Goal: Information Seeking & Learning: Learn about a topic

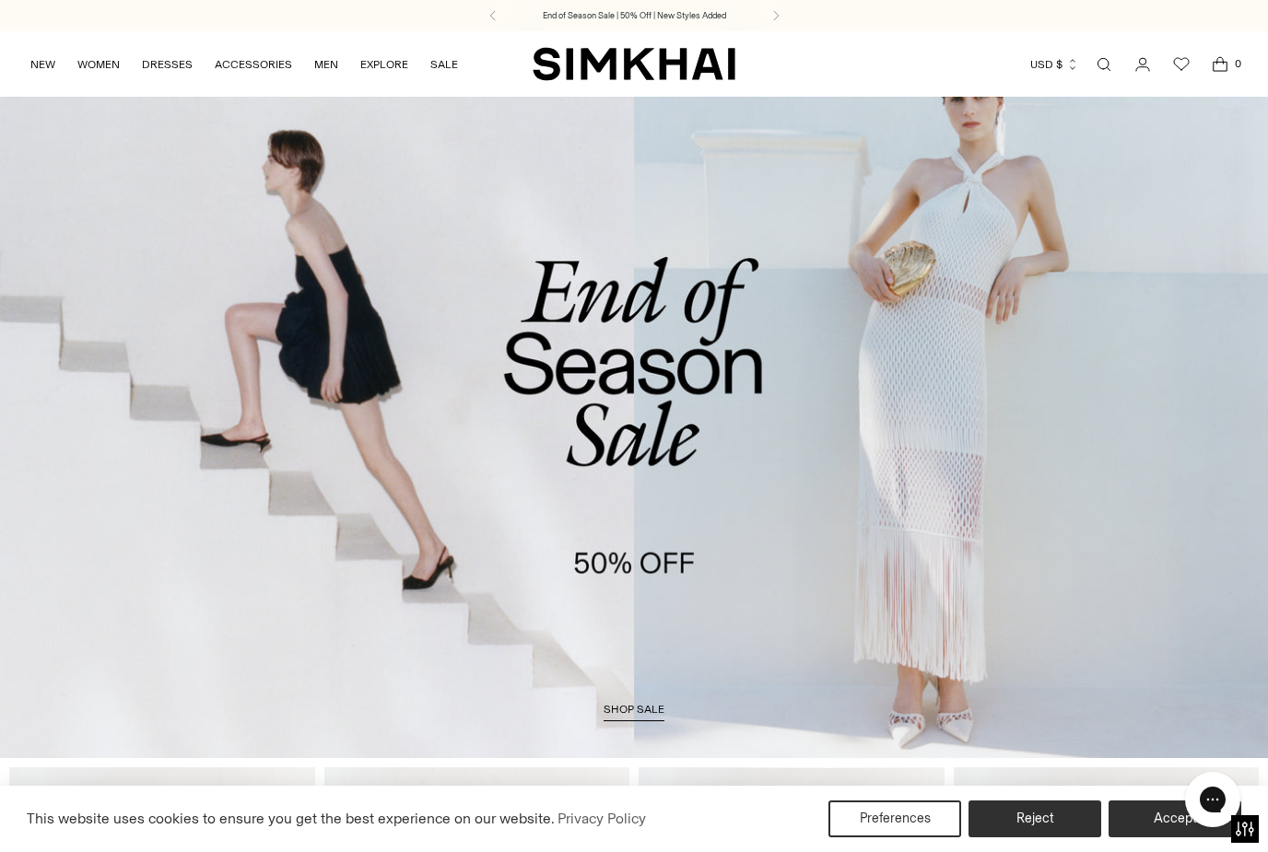
click at [1101, 52] on link "Open search modal" at bounding box center [1104, 64] width 37 height 37
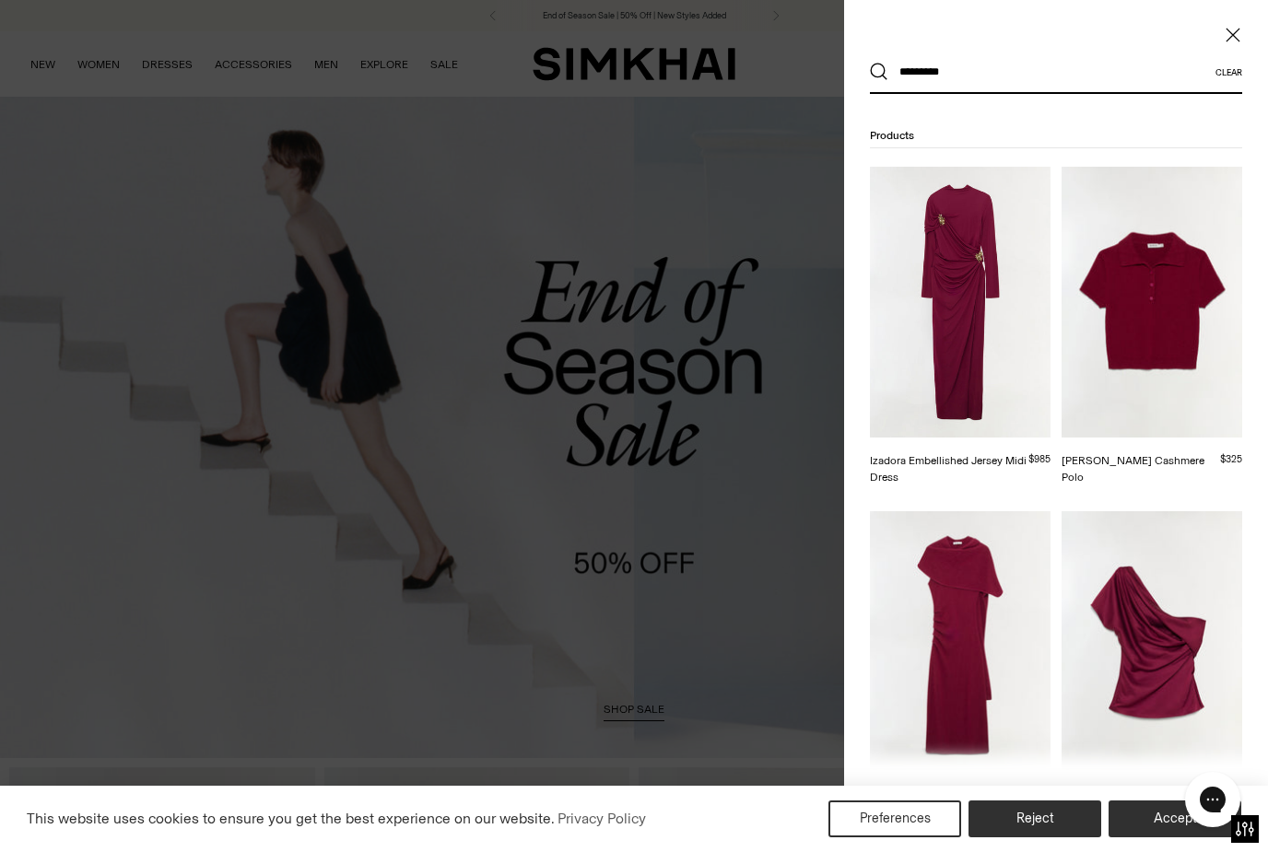
type input "*********"
click at [879, 72] on button "Search" at bounding box center [879, 72] width 18 height 18
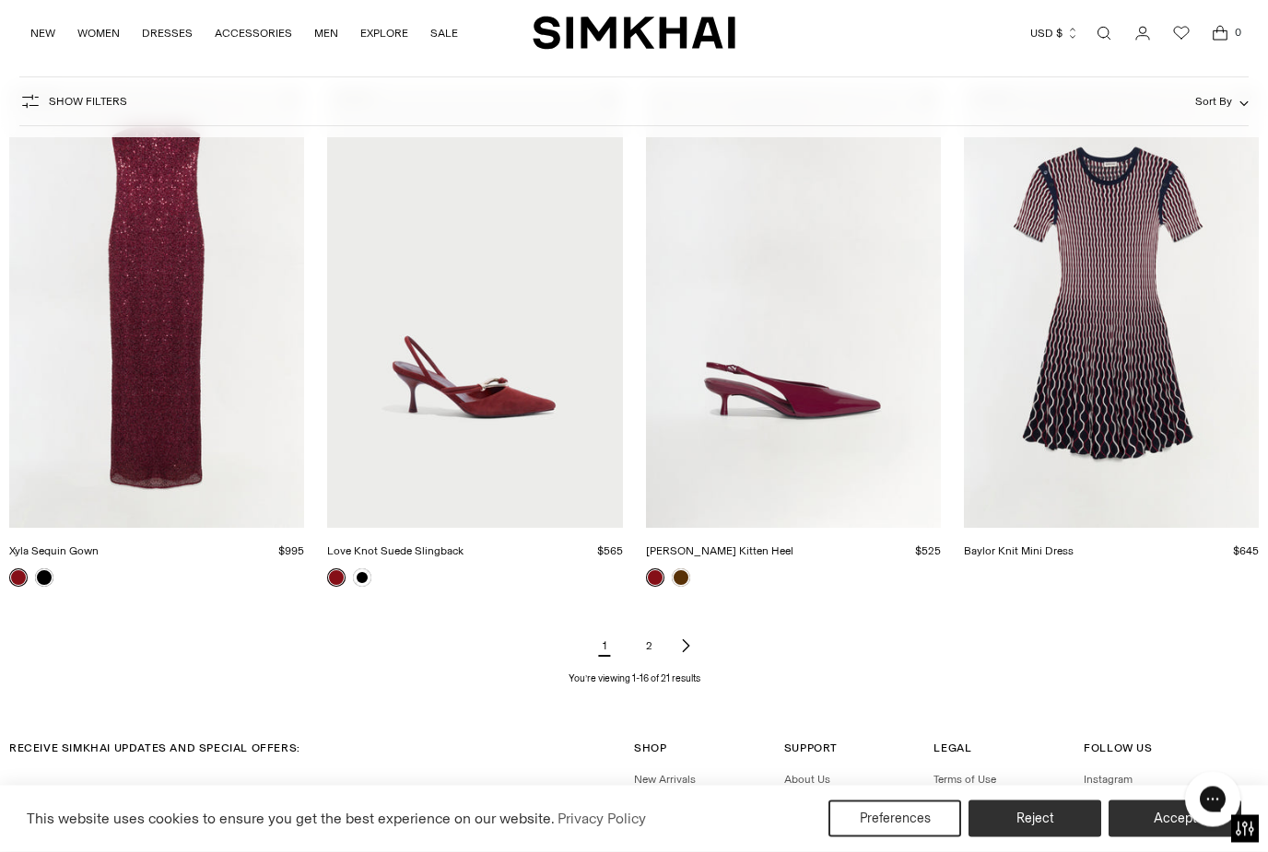
scroll to position [1892, 0]
click at [649, 640] on link "2" at bounding box center [648, 646] width 37 height 37
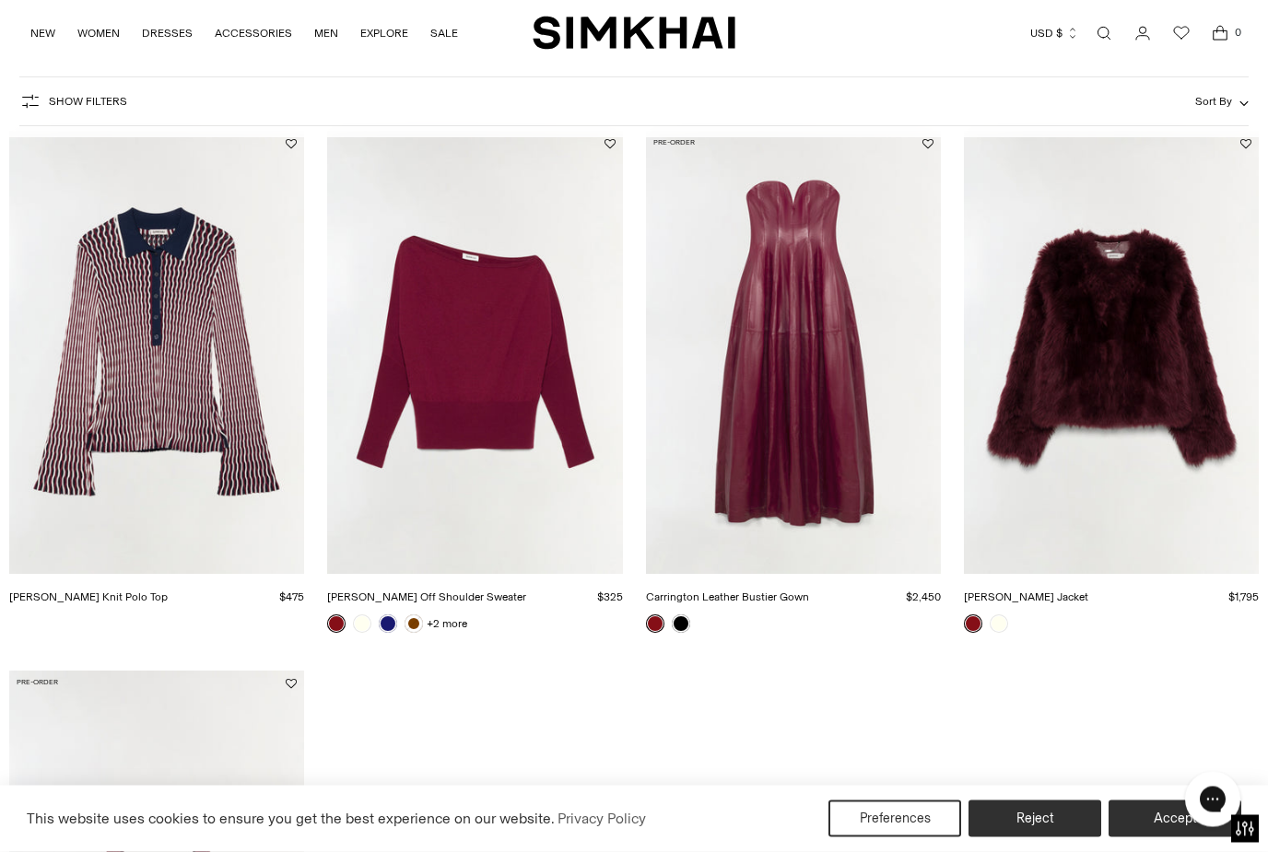
scroll to position [283, 0]
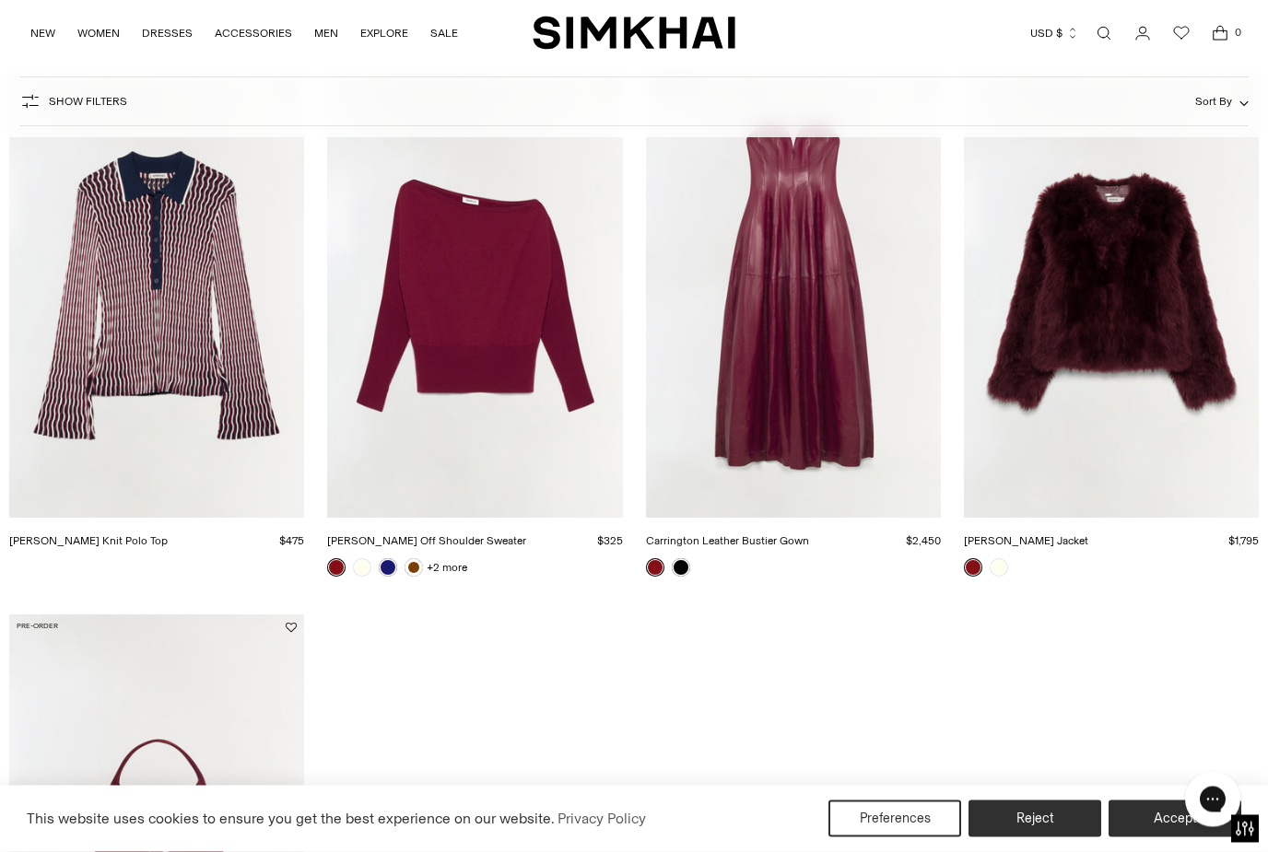
click at [1096, 288] on img "Natasha Shearling Jacket" at bounding box center [1111, 297] width 295 height 442
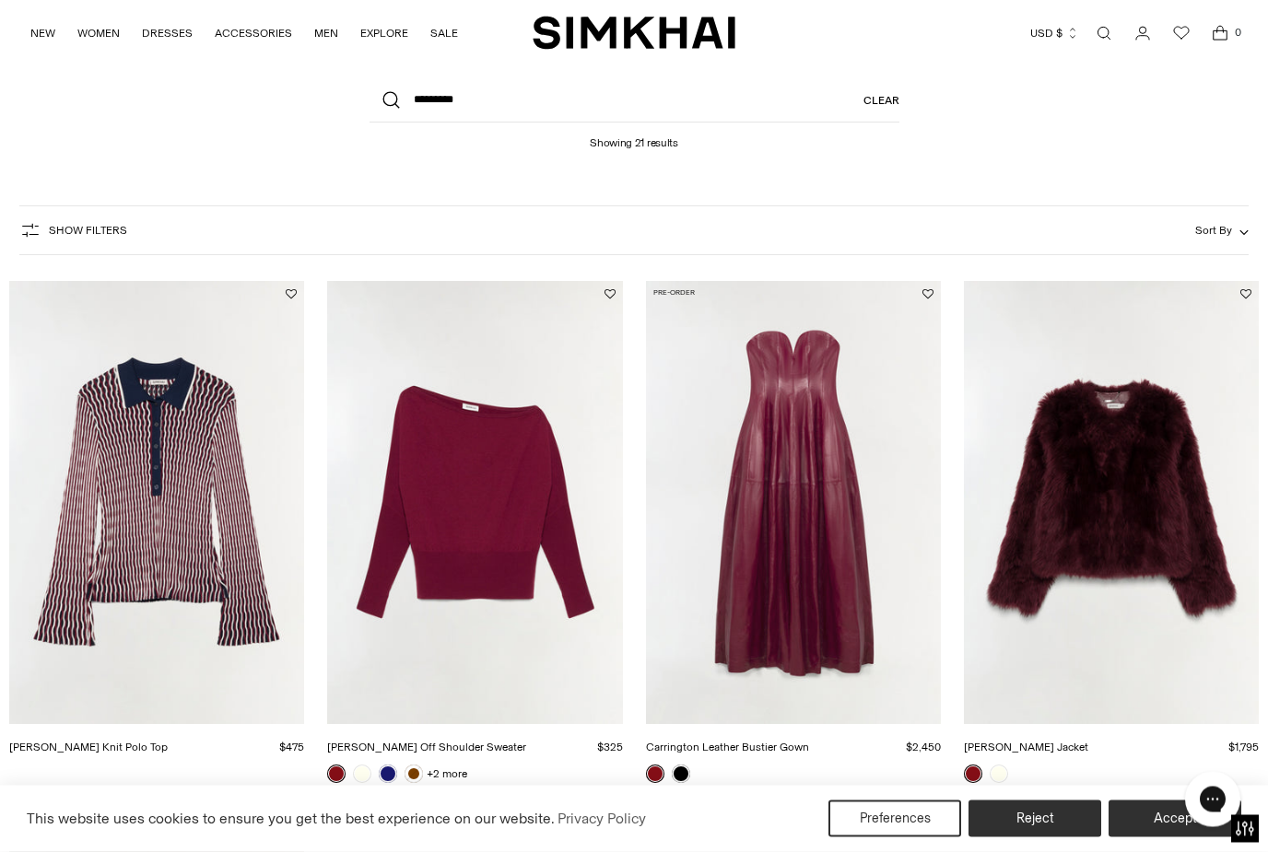
scroll to position [0, 0]
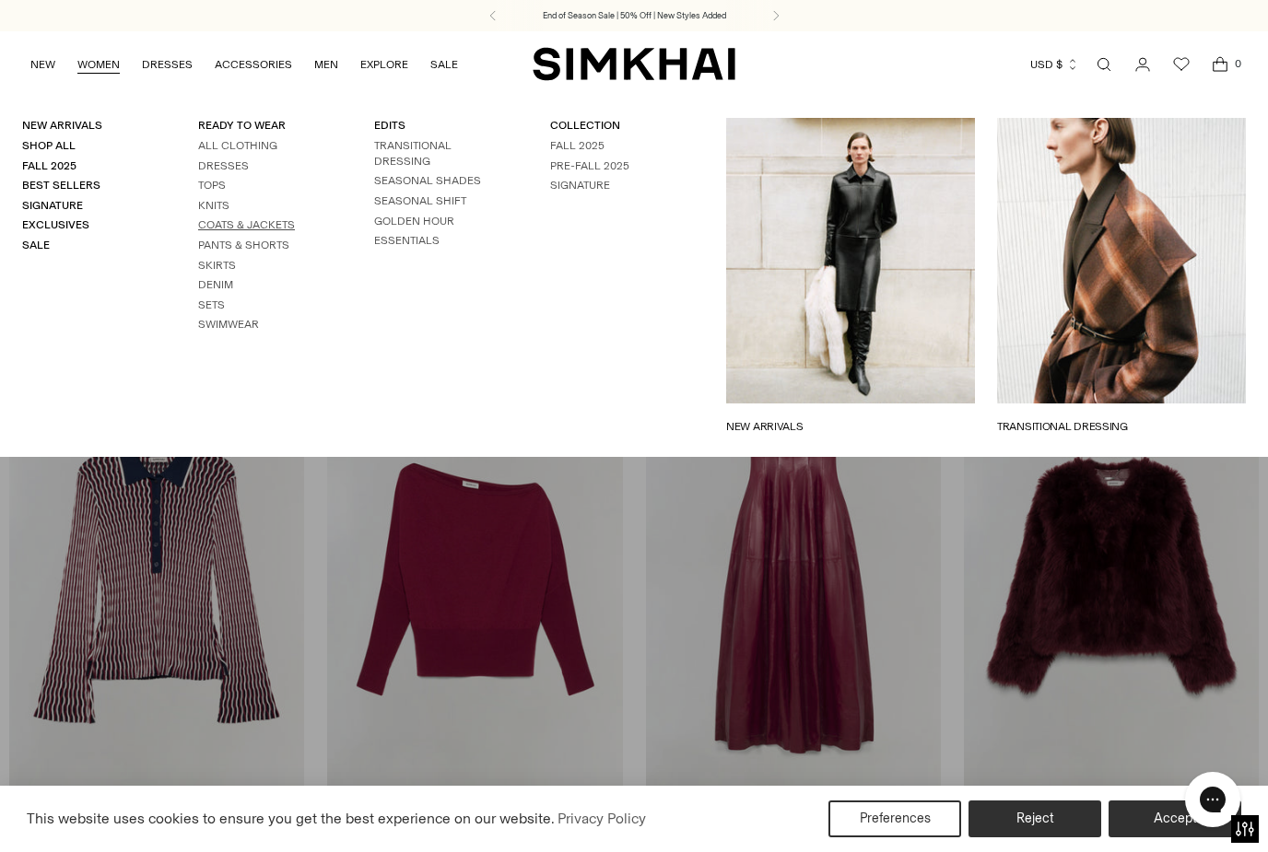
click at [288, 218] on link "Coats & Jackets" at bounding box center [246, 224] width 97 height 13
